Goal: Task Accomplishment & Management: Complete application form

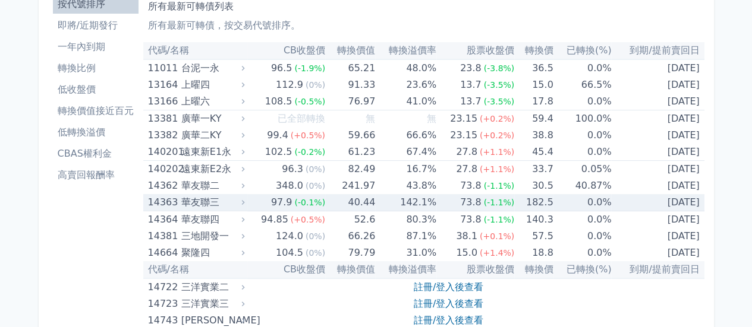
scroll to position [119, 0]
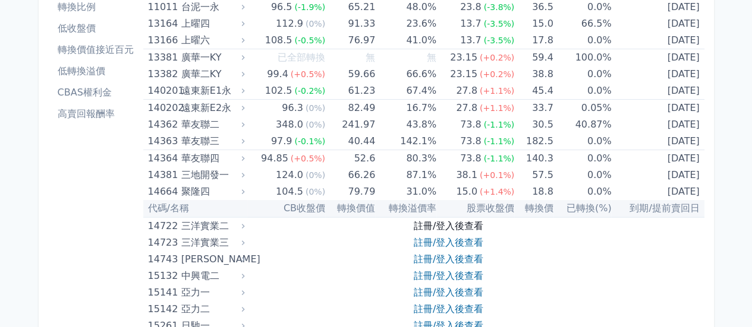
click at [429, 222] on link "註冊/登入後查看" at bounding box center [449, 225] width 70 height 11
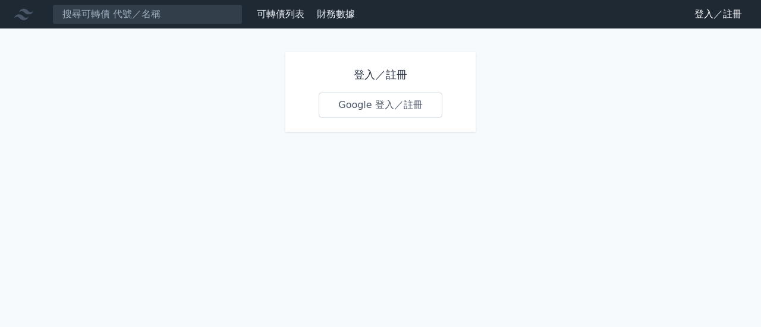
click at [378, 105] on link "Google 登入／註冊" at bounding box center [380, 105] width 124 height 25
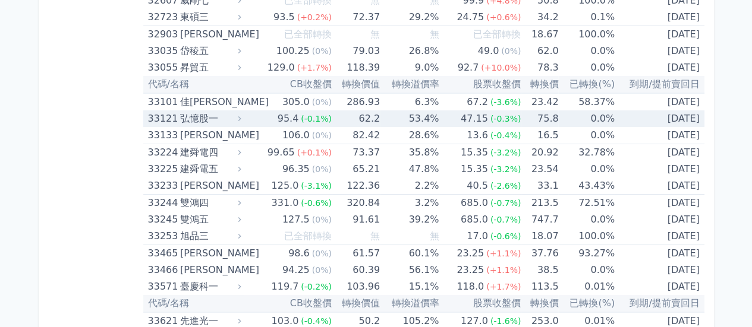
scroll to position [2258, 0]
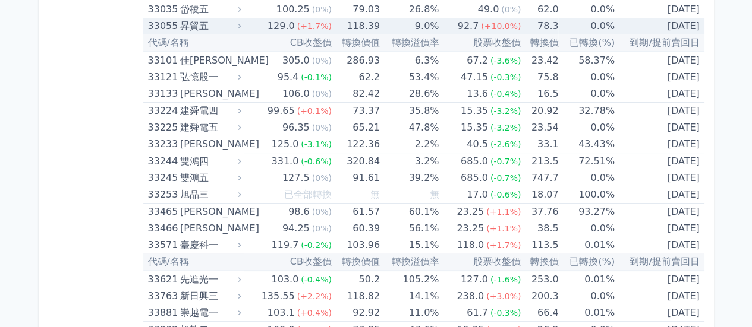
click at [181, 22] on div "昇貿五" at bounding box center [209, 26] width 59 height 17
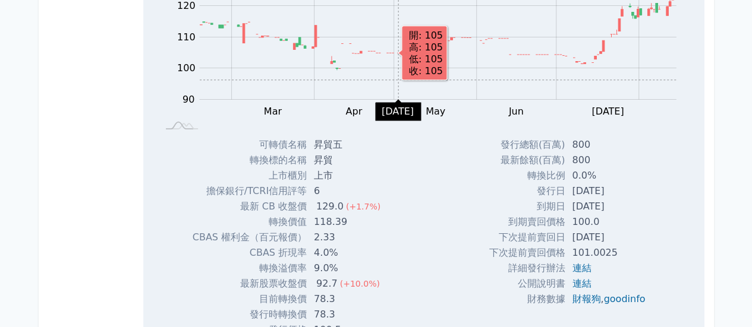
scroll to position [2199, 0]
